Goal: Task Accomplishment & Management: Use online tool/utility

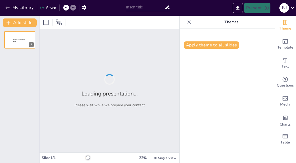
type input "Art Movements Match-Up: Definitions and Characteristics"
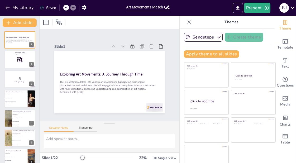
checkbox input "true"
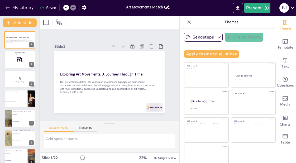
checkbox input "true"
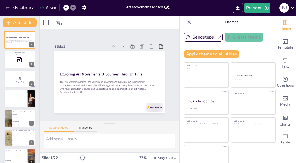
checkbox input "true"
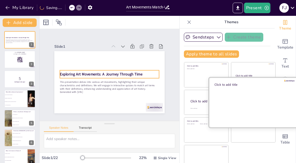
checkbox input "true"
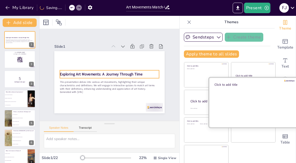
checkbox input "true"
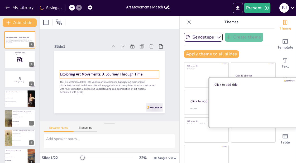
checkbox input "true"
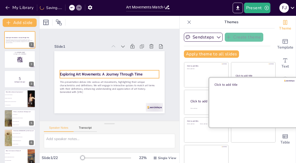
checkbox input "true"
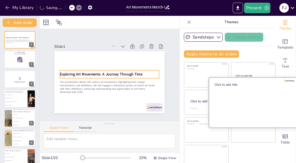
checkbox input "true"
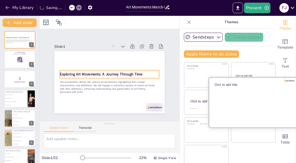
checkbox input "true"
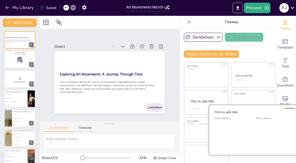
checkbox input "true"
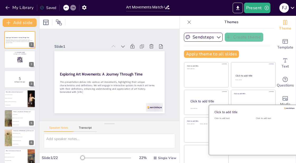
checkbox input "true"
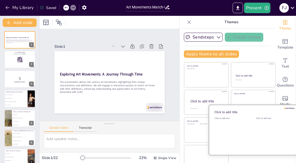
checkbox input "true"
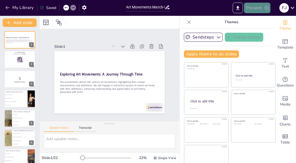
click at [258, 8] on button "Present" at bounding box center [257, 8] width 26 height 11
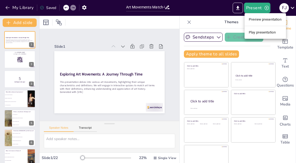
click at [260, 17] on li "Preview presentation" at bounding box center [265, 19] width 41 height 8
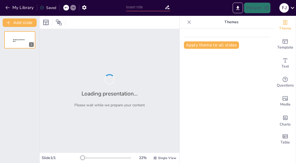
type input "Art Movements Match-Up: Definitions and Characteristics"
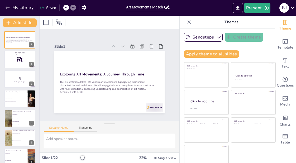
checkbox input "true"
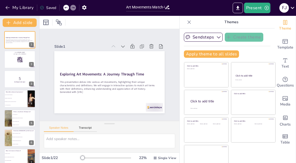
checkbox input "true"
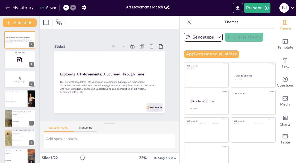
checkbox input "true"
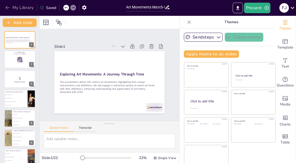
click at [17, 9] on button "My Library" at bounding box center [20, 7] width 32 height 8
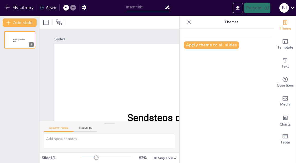
type input "Imported art lesson 1.pptx"
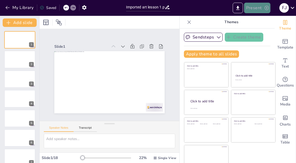
click at [261, 8] on button "Present" at bounding box center [257, 8] width 26 height 11
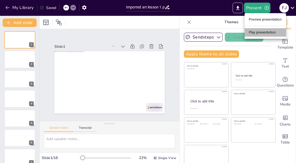
click at [262, 32] on li "Play presentation" at bounding box center [265, 32] width 41 height 8
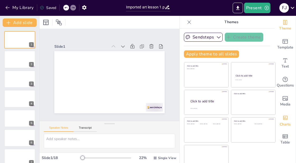
scroll to position [3, 0]
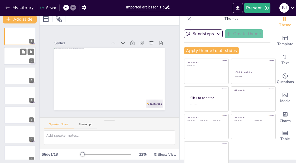
click at [22, 61] on div at bounding box center [20, 56] width 32 height 18
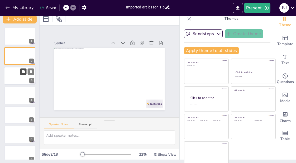
click at [20, 72] on button at bounding box center [23, 71] width 6 height 6
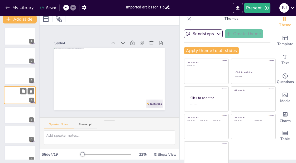
scroll to position [4, 0]
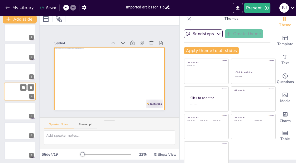
click at [18, 90] on div at bounding box center [20, 92] width 32 height 18
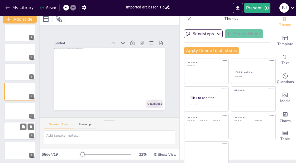
drag, startPoint x: 16, startPoint y: 108, endPoint x: 15, endPoint y: 103, distance: 5.7
click at [16, 108] on div at bounding box center [19, 111] width 31 height 17
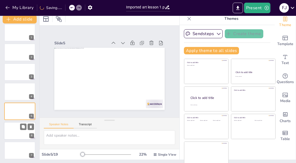
scroll to position [23, 0]
click at [12, 132] on div at bounding box center [20, 131] width 32 height 18
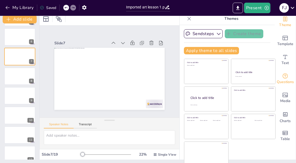
scroll to position [0, 0]
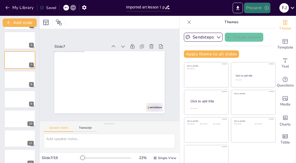
click at [256, 8] on button "Present" at bounding box center [257, 8] width 26 height 11
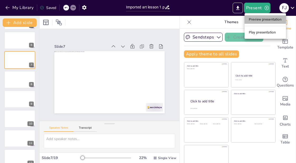
click at [257, 17] on li "Preview presentation" at bounding box center [265, 19] width 41 height 8
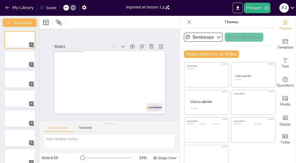
click at [139, 9] on input "Imported art lesson 1.pptx" at bounding box center [145, 7] width 39 height 8
click at [258, 8] on button "Present" at bounding box center [257, 8] width 26 height 11
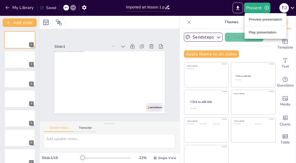
click at [255, 31] on li "Play presentation" at bounding box center [266, 32] width 42 height 8
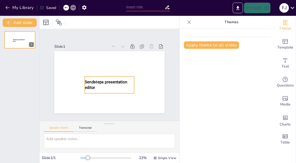
type input "Imported art lesson 1.pptx"
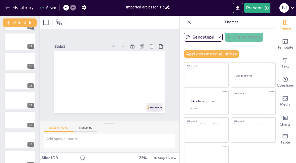
scroll to position [243, 0]
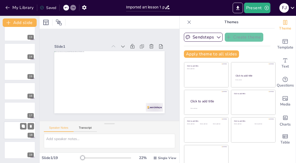
click at [12, 135] on div at bounding box center [20, 131] width 32 height 18
click at [16, 153] on div at bounding box center [20, 150] width 32 height 18
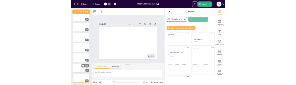
scroll to position [0, 0]
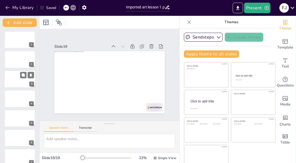
click at [16, 75] on div at bounding box center [20, 79] width 32 height 18
click at [16, 40] on div at bounding box center [20, 40] width 32 height 18
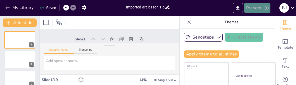
click at [259, 8] on button "Present" at bounding box center [257, 8] width 26 height 11
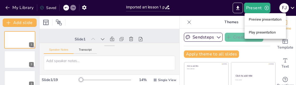
click at [266, 32] on li "Play presentation" at bounding box center [265, 32] width 41 height 8
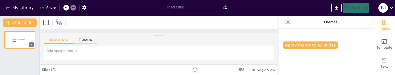
type input "Imported art lesson 1.pptx"
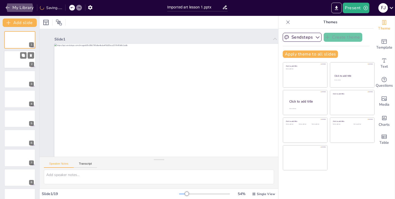
click at [16, 63] on div at bounding box center [20, 60] width 32 height 18
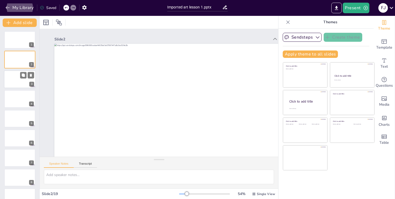
click at [12, 75] on div at bounding box center [20, 79] width 32 height 18
click at [17, 75] on div at bounding box center [20, 99] width 32 height 18
click at [16, 75] on div at bounding box center [20, 79] width 32 height 18
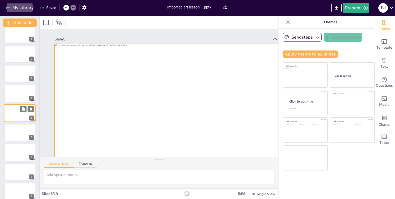
click at [15, 75] on div at bounding box center [20, 113] width 32 height 18
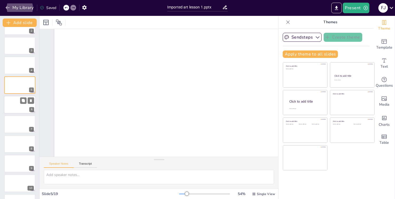
click at [15, 75] on div at bounding box center [20, 105] width 32 height 18
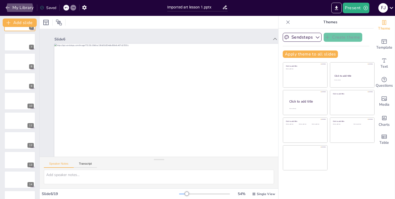
click at [16, 75] on div at bounding box center [19, 100] width 31 height 17
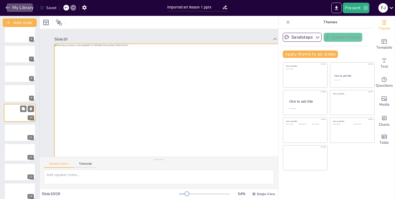
click at [14, 75] on div at bounding box center [20, 113] width 32 height 18
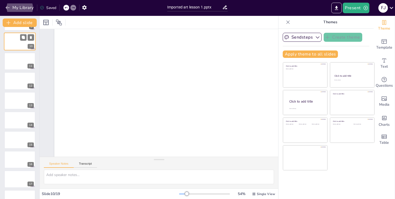
scroll to position [208, 0]
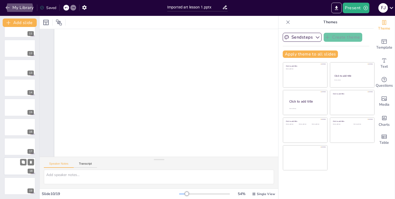
drag, startPoint x: 16, startPoint y: 187, endPoint x: 15, endPoint y: 168, distance: 19.5
click at [16, 75] on div at bounding box center [19, 185] width 31 height 17
click at [15, 75] on div at bounding box center [20, 166] width 32 height 18
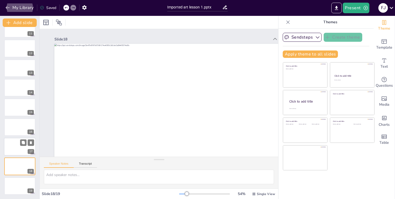
click at [16, 75] on div at bounding box center [20, 147] width 32 height 18
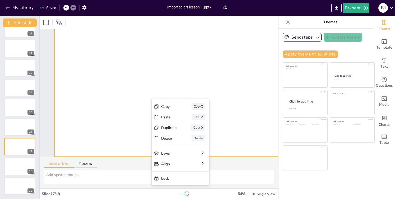
scroll to position [40, 1]
click at [134, 75] on div at bounding box center [190, 80] width 272 height 153
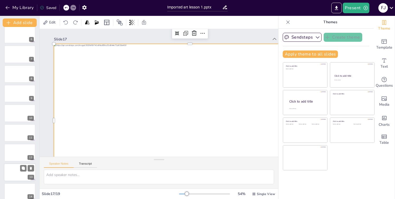
scroll to position [0, 0]
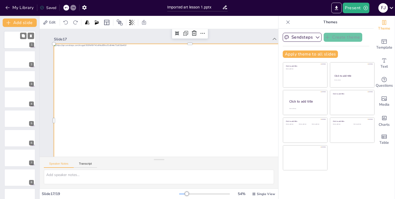
click at [21, 43] on div at bounding box center [20, 40] width 32 height 18
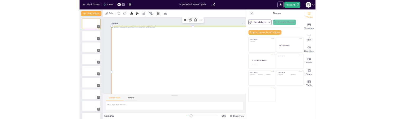
scroll to position [0, 1]
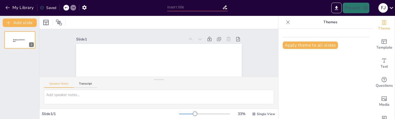
type input "Imported art lesson 1.pptx"
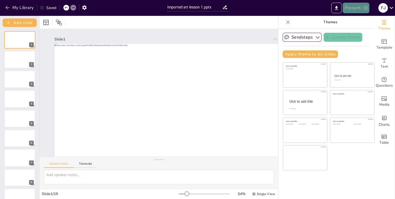
click at [350, 7] on button "Present" at bounding box center [355, 8] width 26 height 11
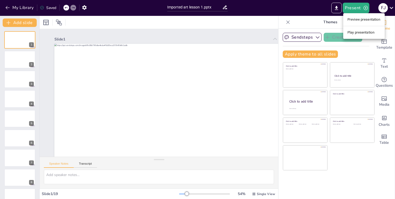
click at [351, 35] on li "Play presentation" at bounding box center [363, 32] width 41 height 8
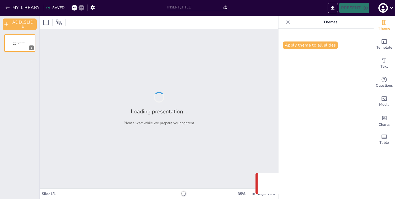
type input "Imported art lesson 1.pptx"
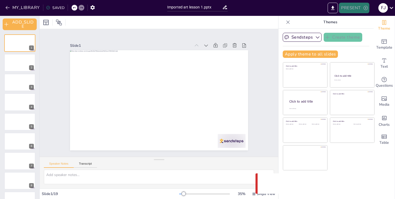
click at [349, 8] on button "PRESENT" at bounding box center [354, 8] width 30 height 11
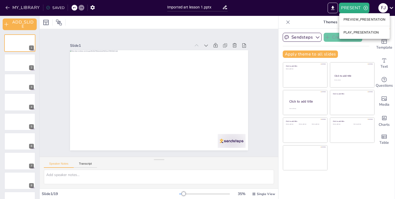
click at [348, 31] on li "PLAY_PRESENTATION" at bounding box center [364, 32] width 50 height 8
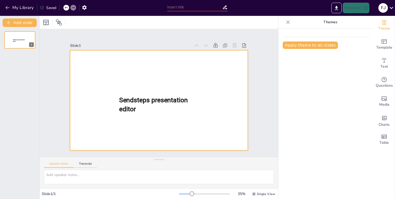
type input "Imported art lesson 1.pptx"
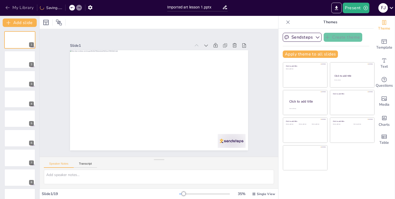
click at [23, 8] on button "My Library" at bounding box center [20, 7] width 32 height 8
